Goal: Obtain resource: Download file/media

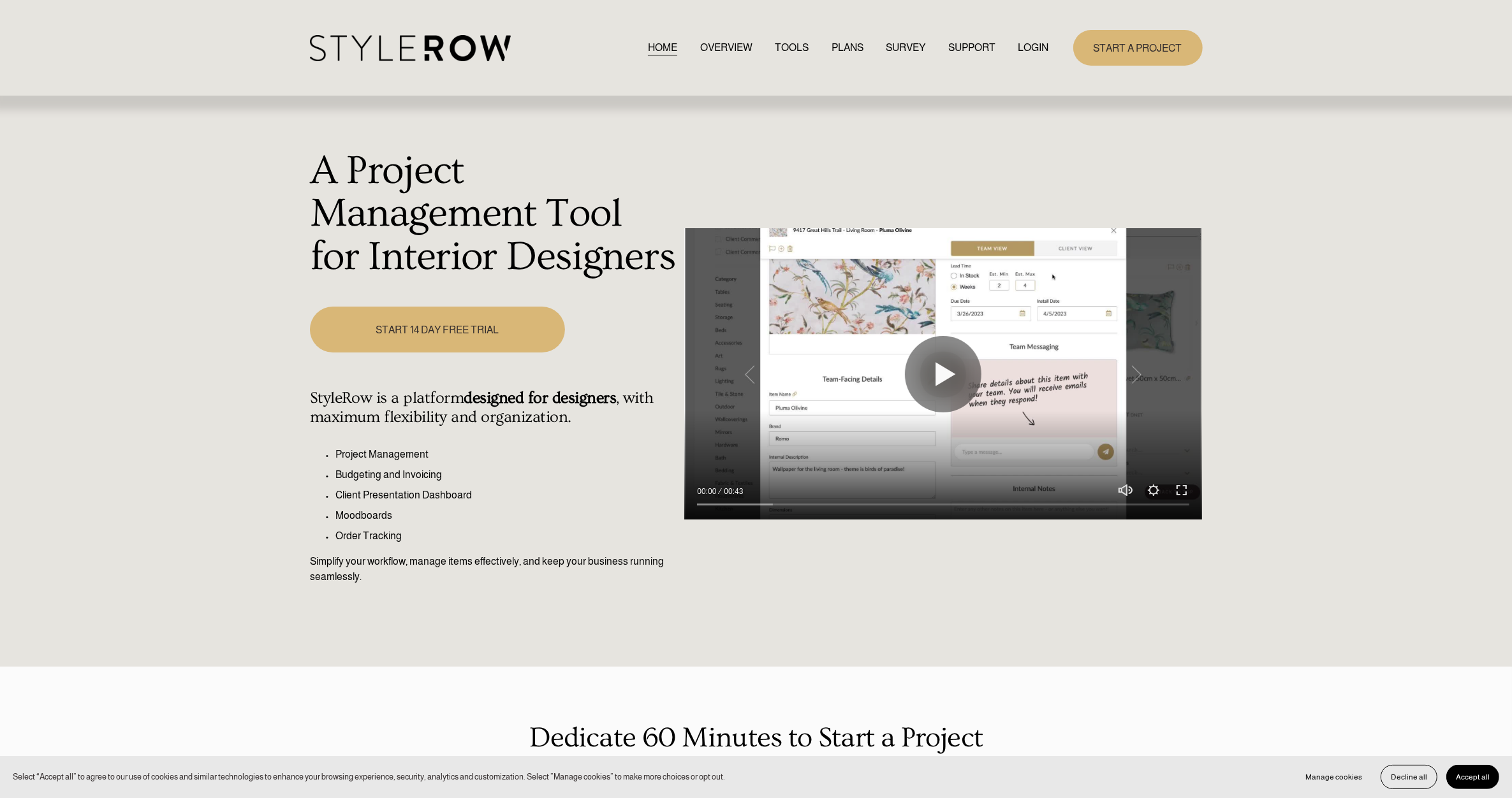
click at [1041, 46] on link "LOGIN" at bounding box center [1034, 47] width 31 height 17
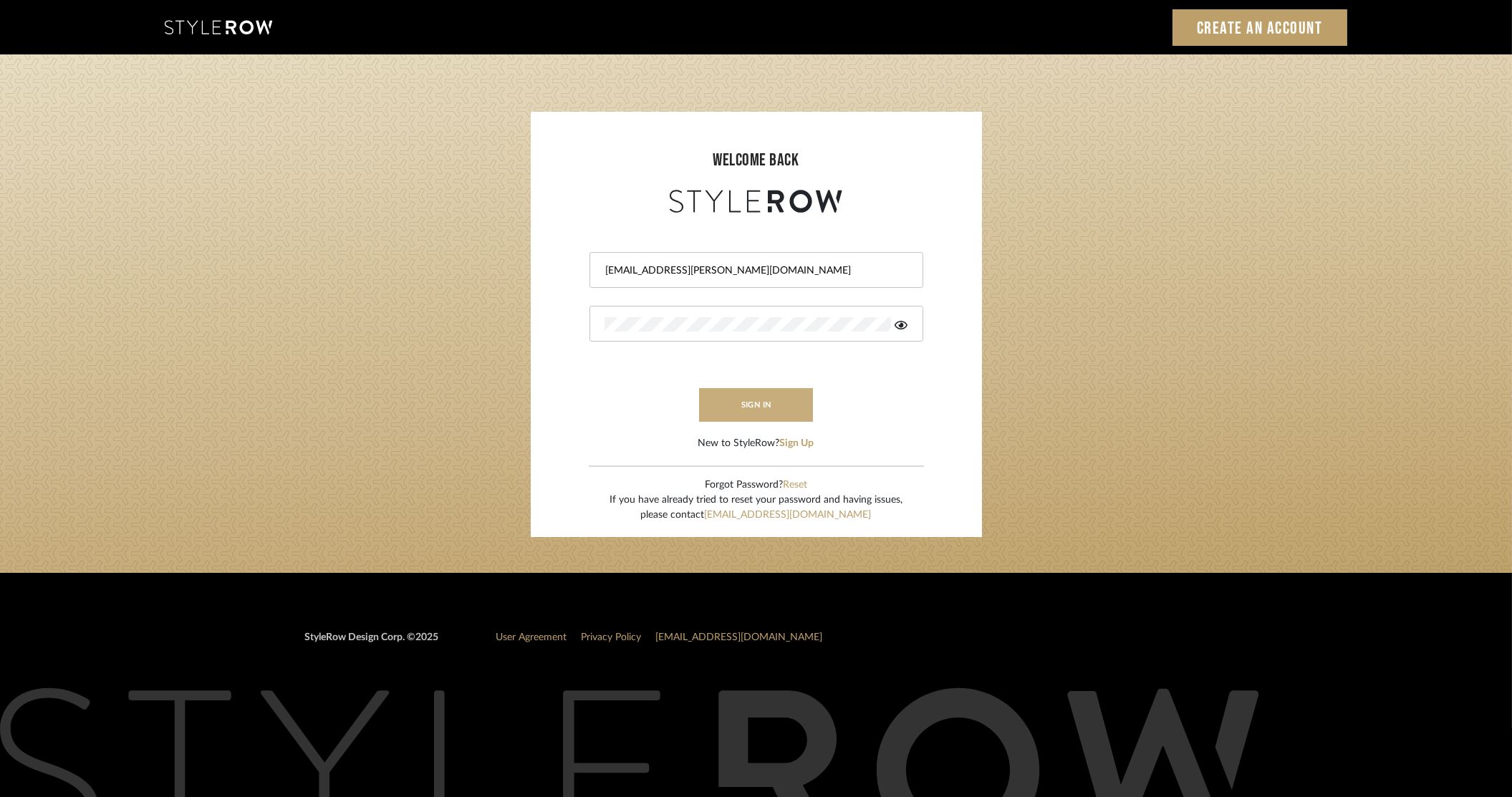
click at [783, 404] on button "sign in" at bounding box center [756, 404] width 114 height 34
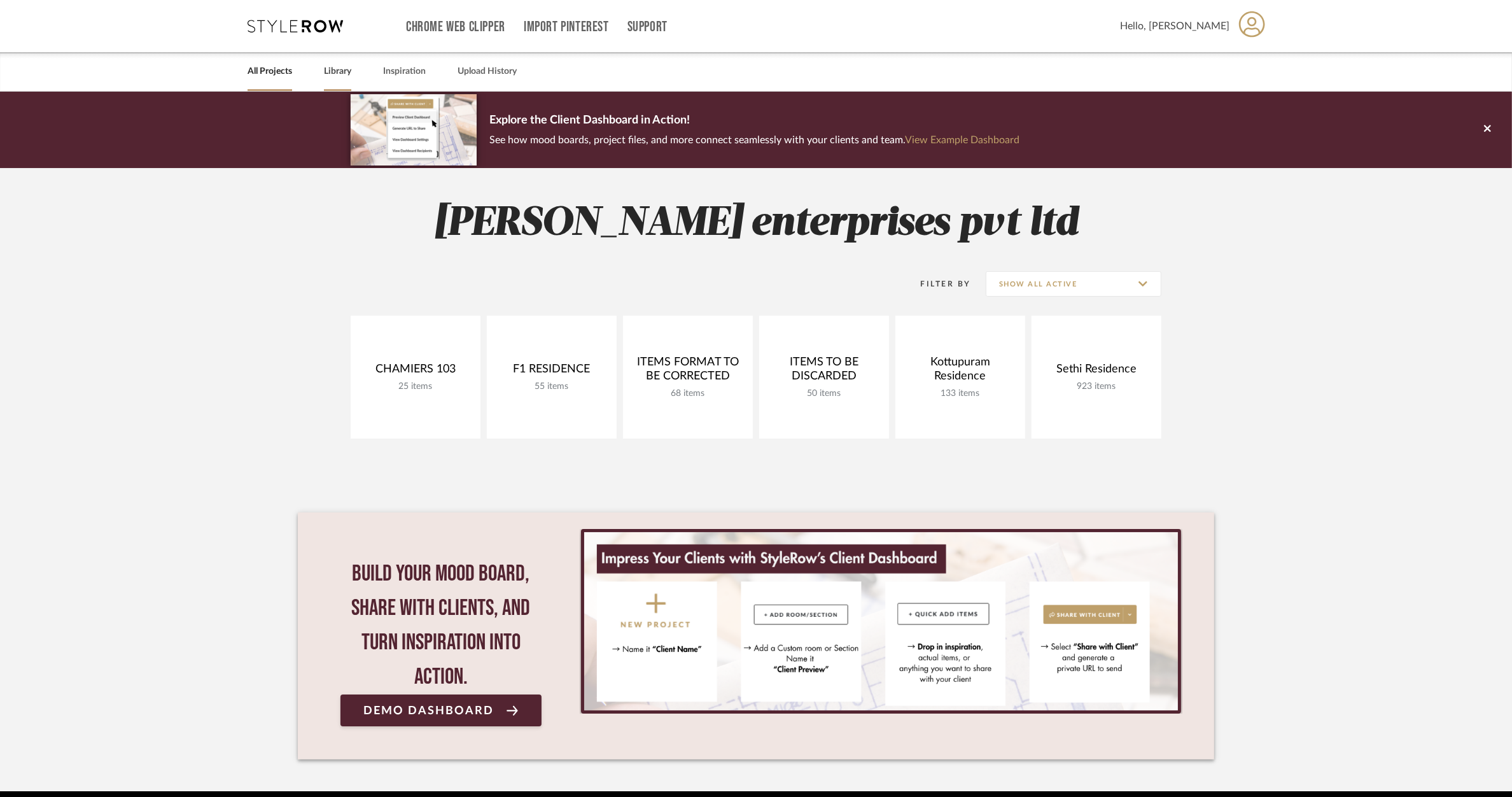
click at [342, 63] on link "Library" at bounding box center [337, 72] width 28 height 17
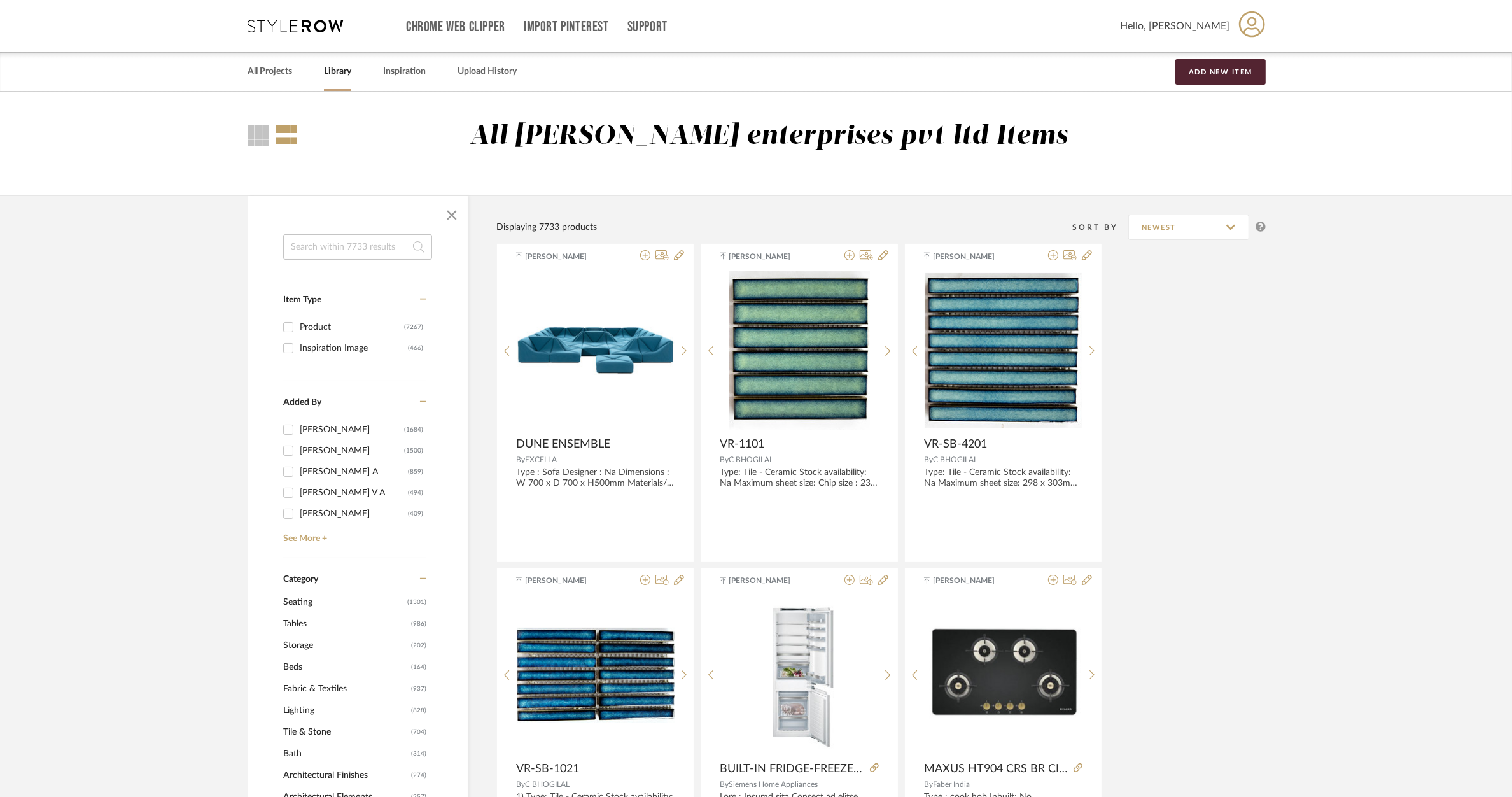
click at [328, 241] on input at bounding box center [357, 246] width 149 height 25
click at [316, 255] on input at bounding box center [357, 246] width 149 height 25
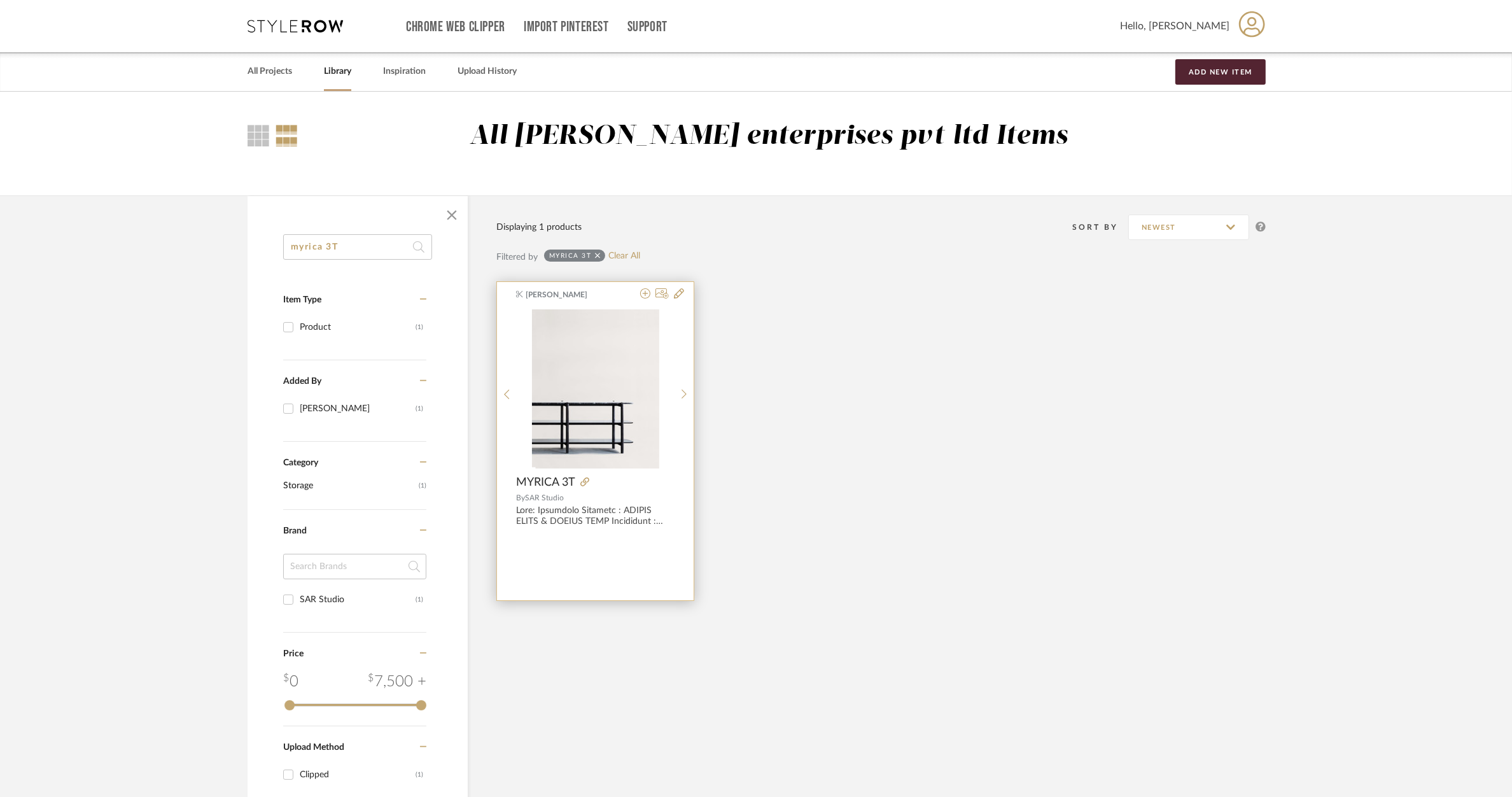
type input "myrica 3T"
click at [0, 0] on img at bounding box center [0, 0] width 0 height 0
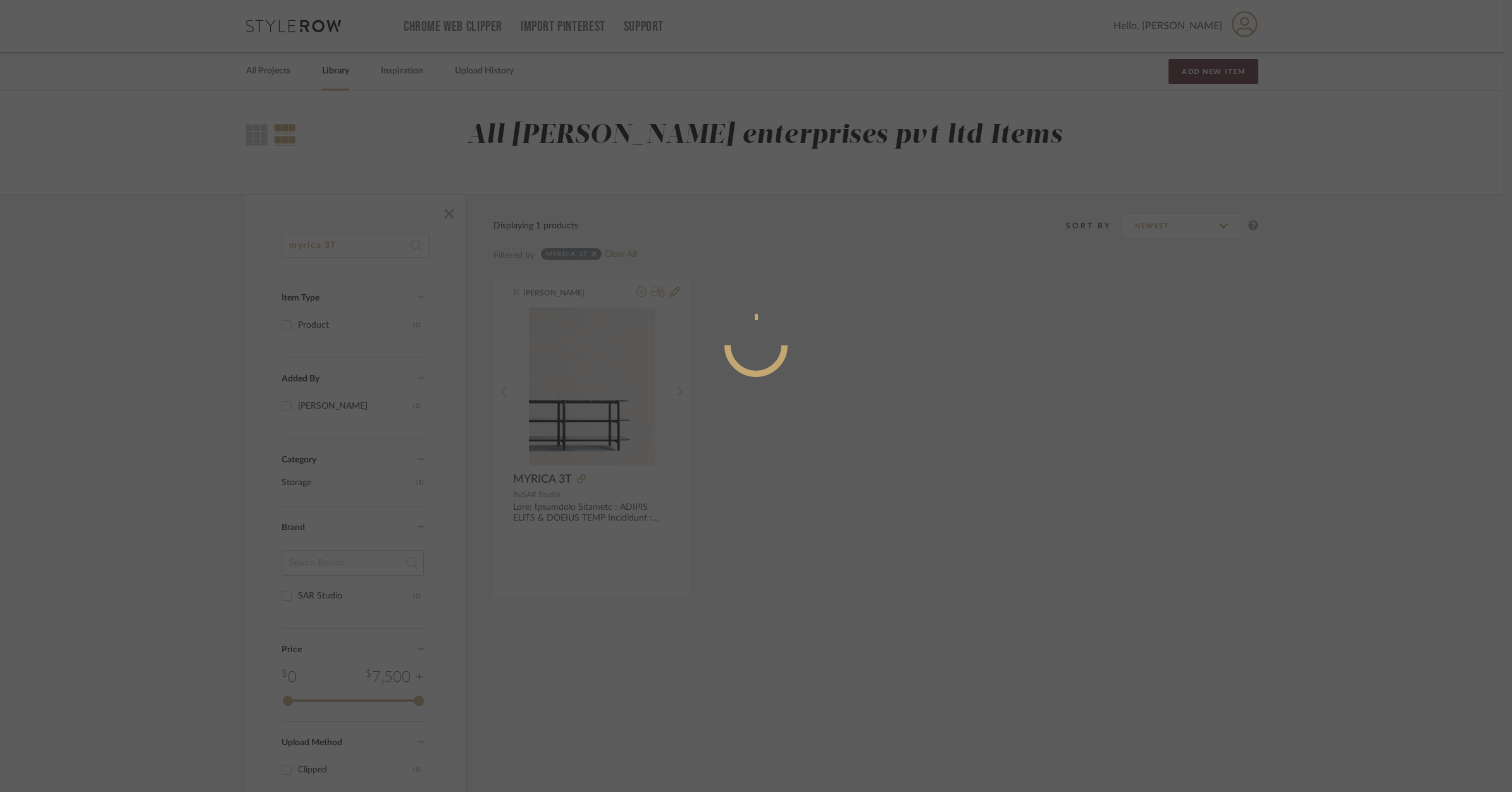
click at [583, 479] on div at bounding box center [756, 396] width 1512 height 792
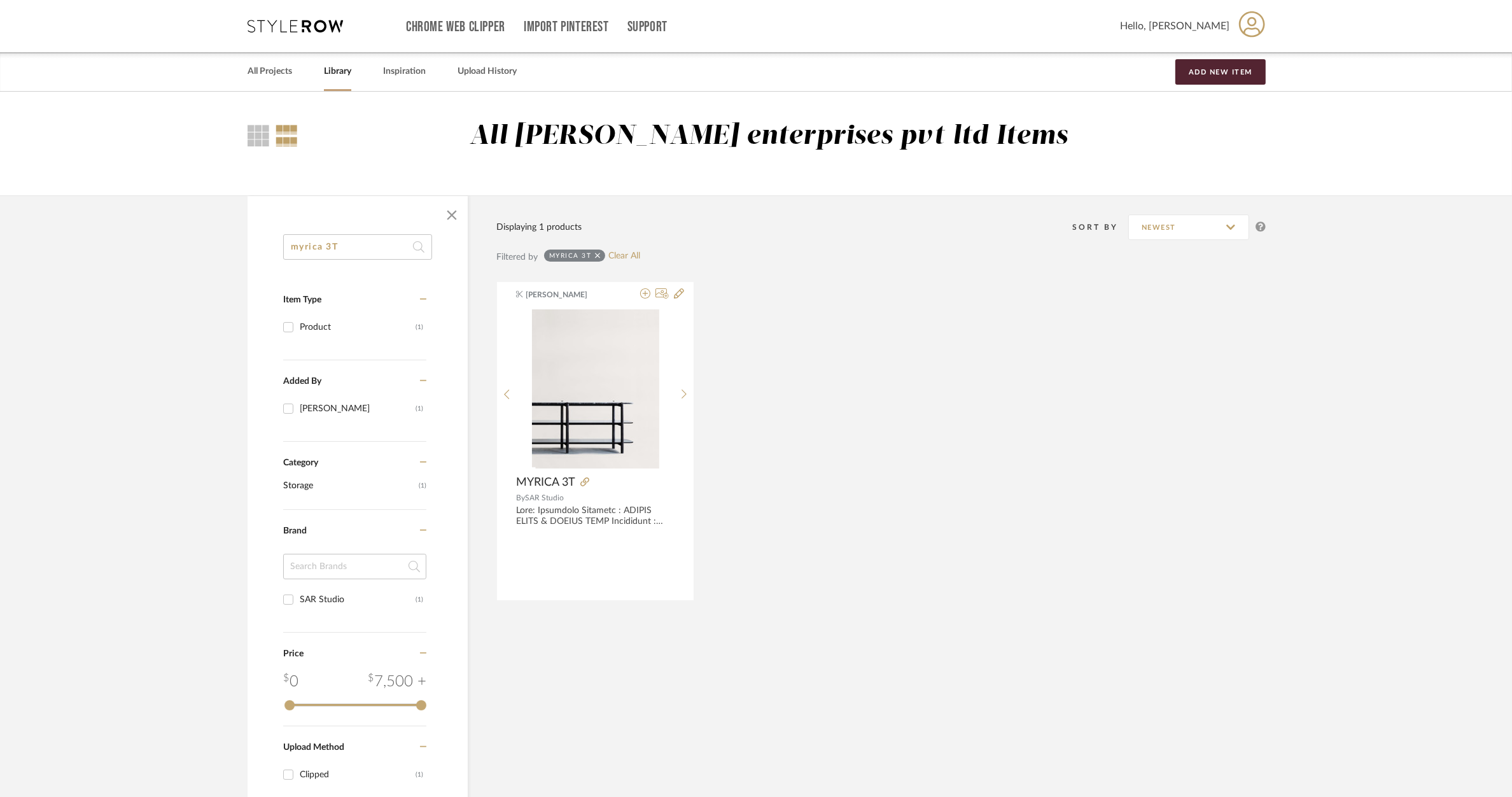
click at [586, 482] on icon at bounding box center [584, 481] width 9 height 9
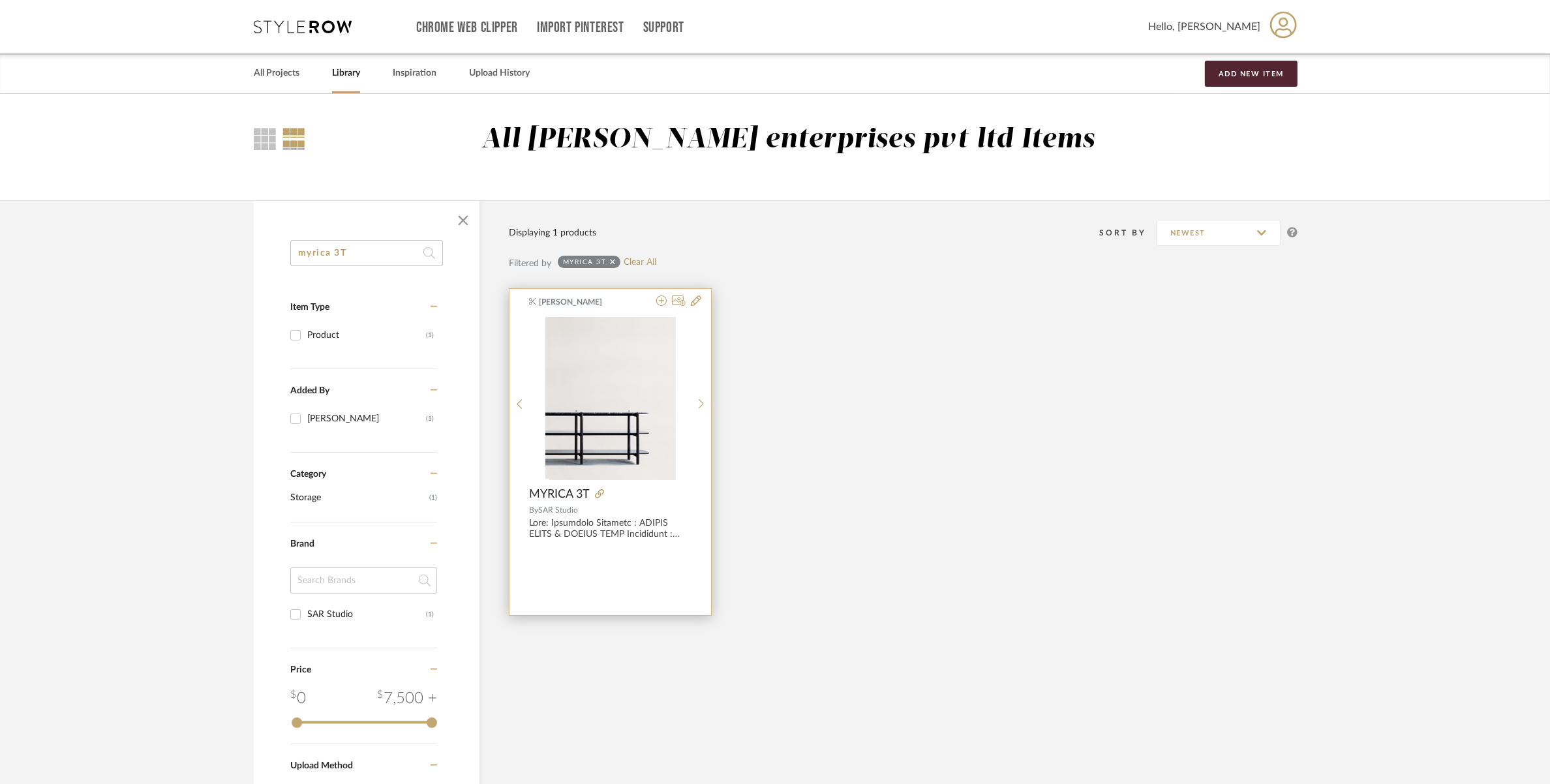
click at [575, 488] on span "MYRICA 3T" at bounding box center [559, 494] width 61 height 14
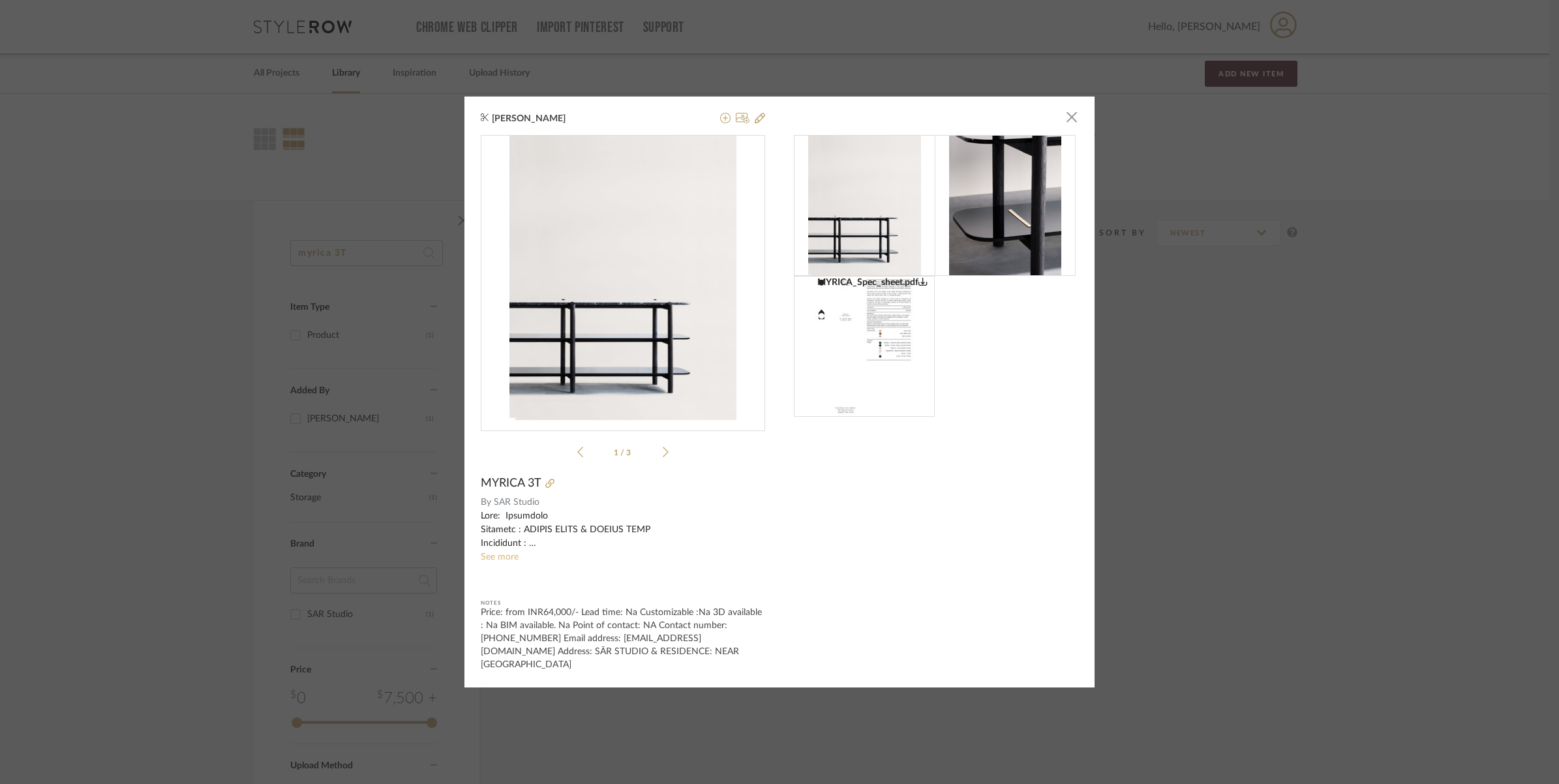
click at [485, 561] on link "See more" at bounding box center [499, 557] width 37 height 9
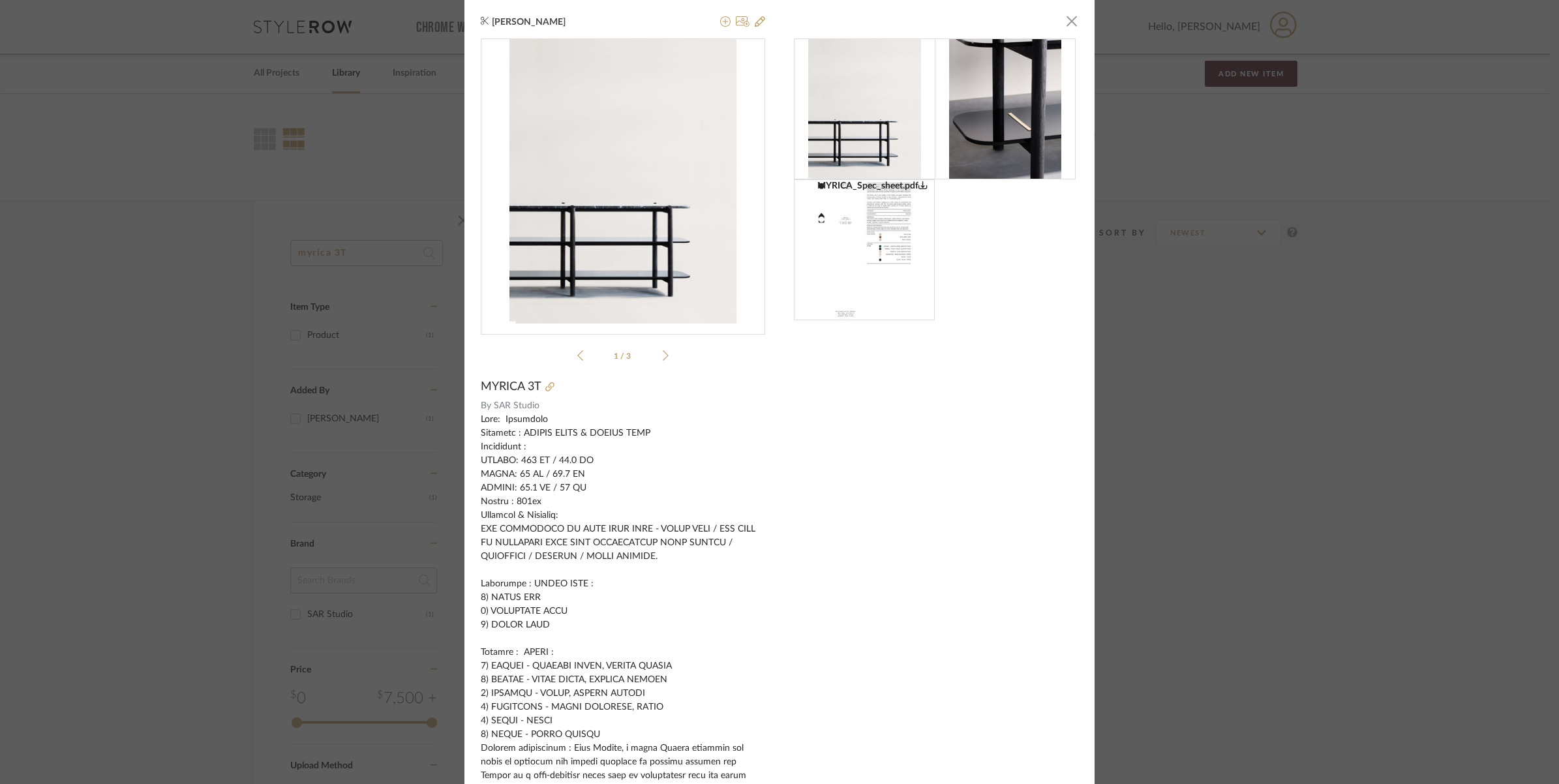
click at [1221, 449] on div "[PERSON_NAME] × MYRICA_Spec_sheet.pdf MYRICA_Spec_sheet.pdf 1 / 3 MYRICA 3T By …" at bounding box center [779, 392] width 1559 height 784
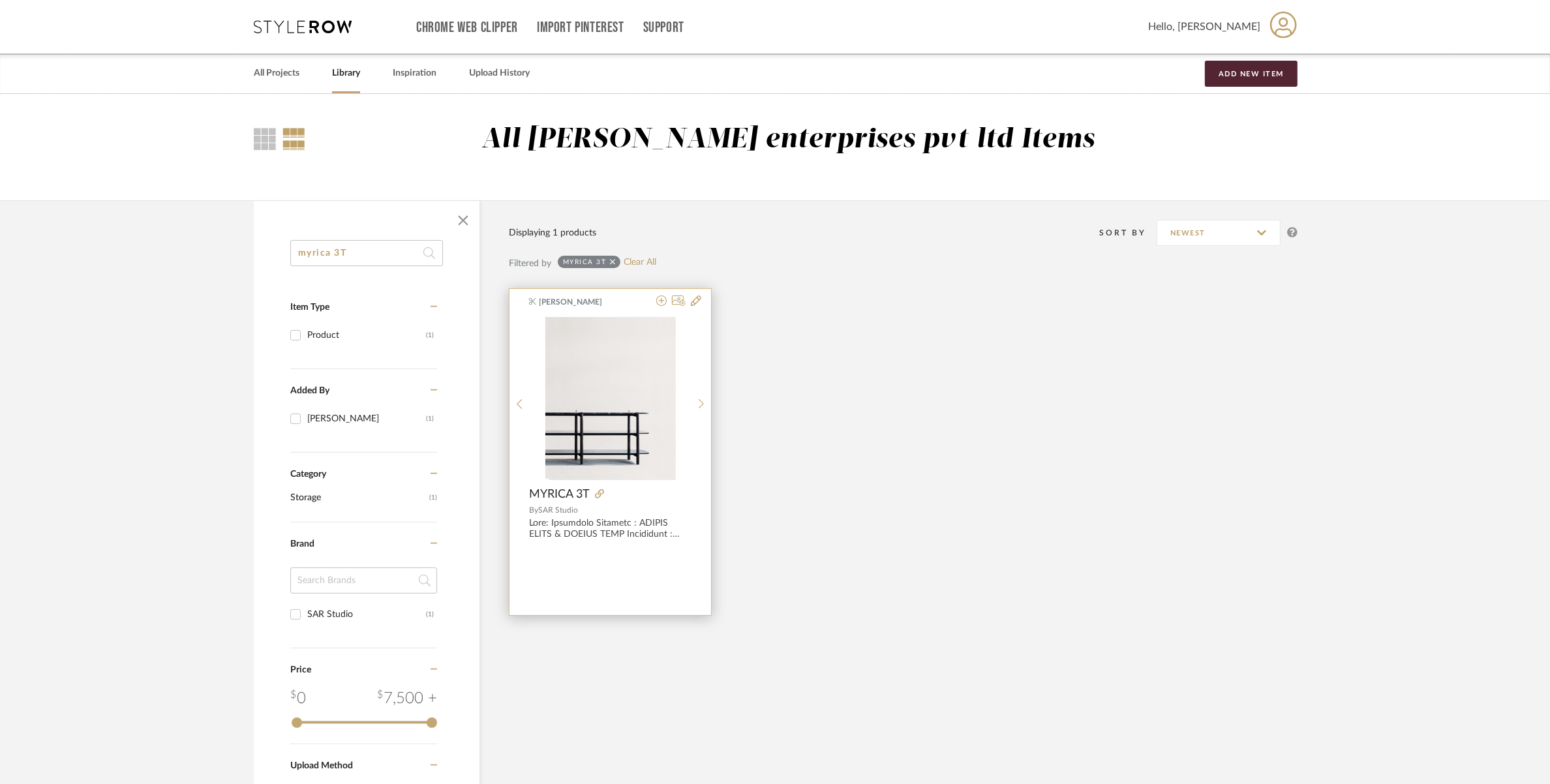
click at [572, 496] on span "MYRICA 3T" at bounding box center [559, 494] width 61 height 14
